Goal: Navigation & Orientation: Go to known website

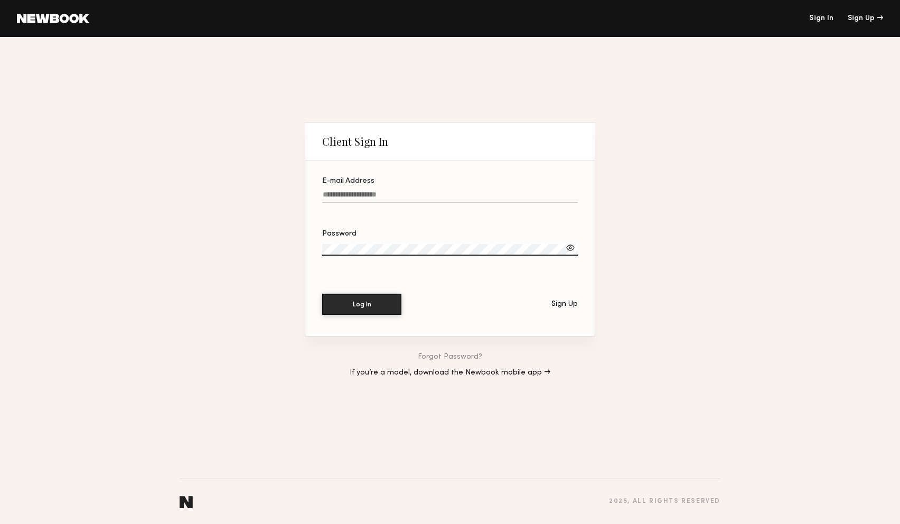
click at [336, 190] on label "E-mail Address" at bounding box center [450, 196] width 256 height 36
click at [336, 191] on input "E-mail Address" at bounding box center [450, 197] width 256 height 12
click at [53, 20] on link at bounding box center [53, 19] width 72 height 10
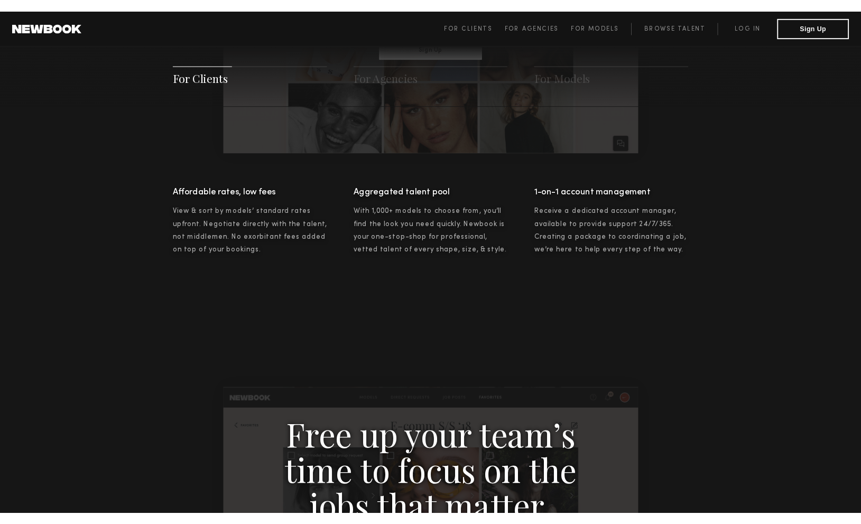
scroll to position [785, 0]
